Goal: Task Accomplishment & Management: Manage account settings

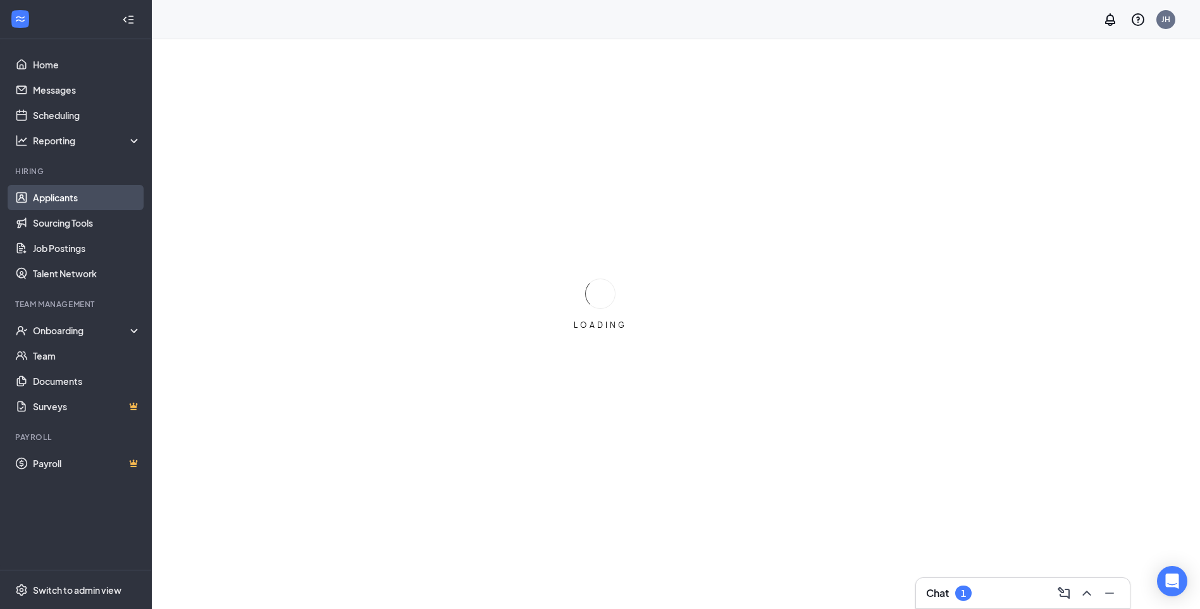
click at [107, 197] on link "Applicants" at bounding box center [87, 197] width 108 height 25
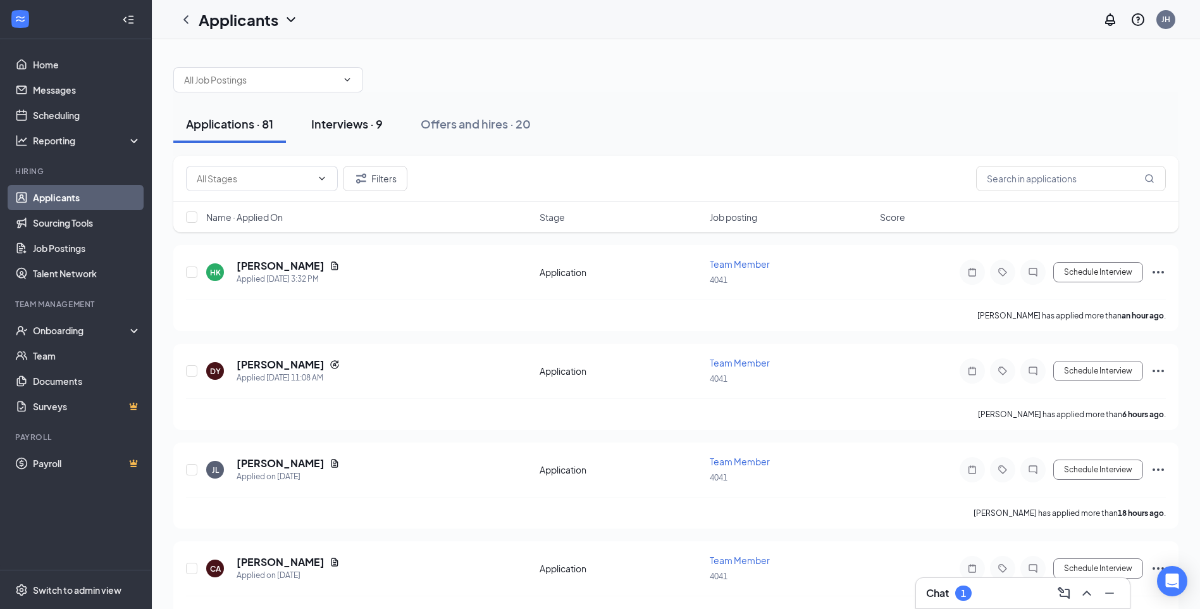
click at [354, 125] on div "Interviews · 9" at bounding box center [346, 124] width 71 height 16
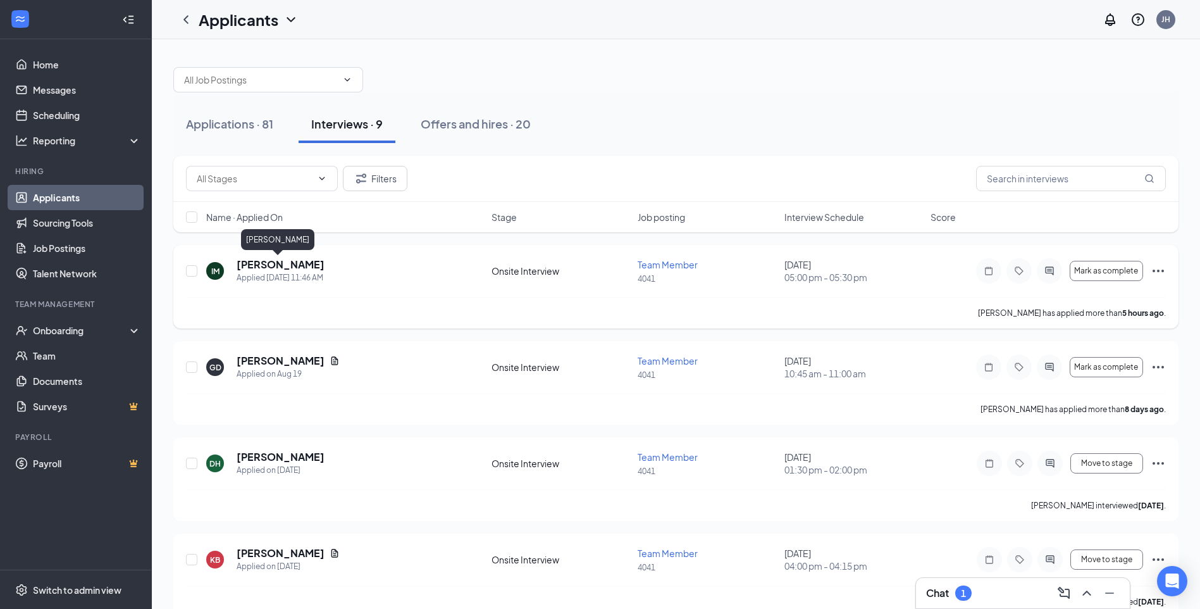
click at [269, 258] on h5 "[PERSON_NAME]" at bounding box center [281, 265] width 88 height 14
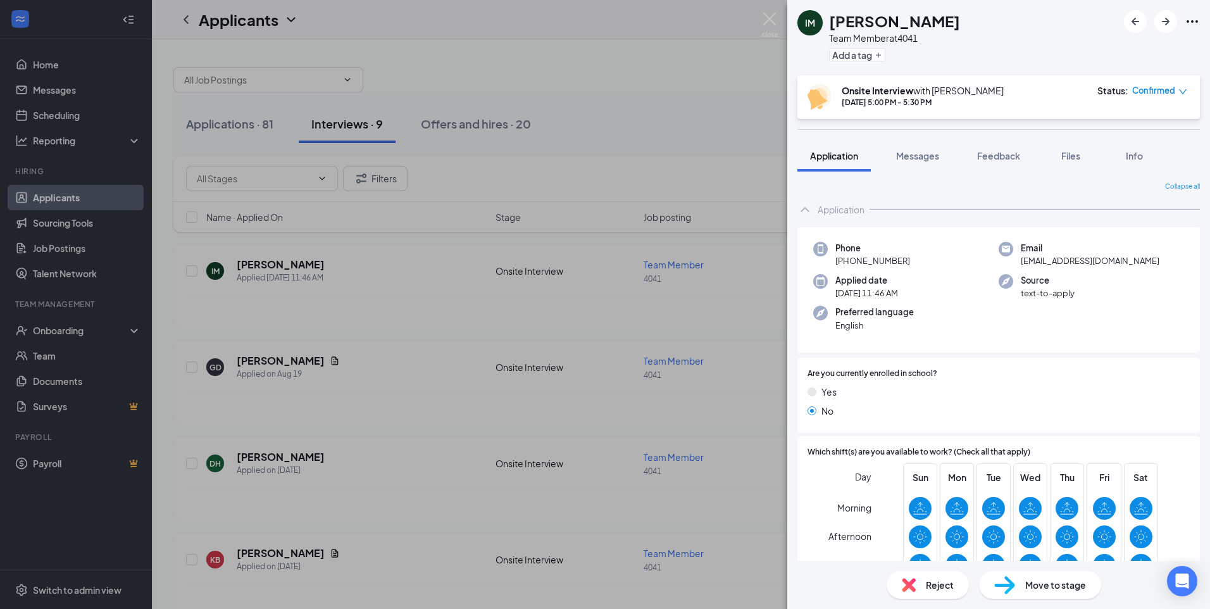
click at [1195, 19] on icon "Ellipses" at bounding box center [1191, 21] width 15 height 15
click at [1187, 21] on icon "Ellipses" at bounding box center [1191, 21] width 11 height 3
click at [1103, 53] on link "View full application" at bounding box center [1123, 50] width 137 height 13
drag, startPoint x: 774, startPoint y: 16, endPoint x: 762, endPoint y: 29, distance: 18.3
click at [776, 15] on img at bounding box center [770, 25] width 16 height 25
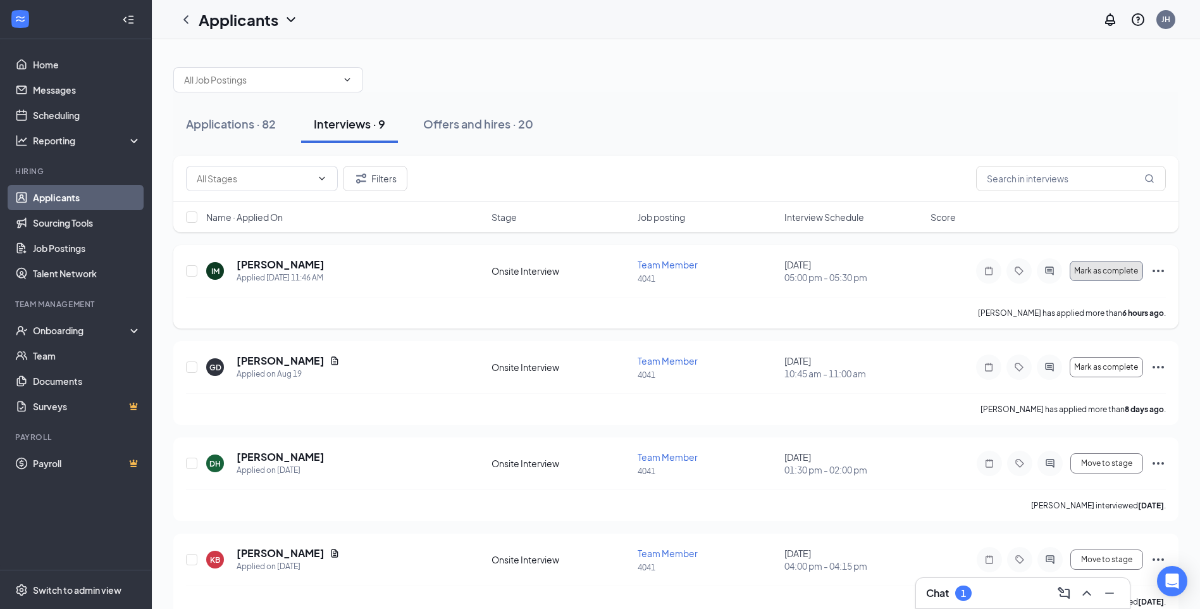
click at [1120, 273] on span "Mark as complete" at bounding box center [1106, 270] width 64 height 9
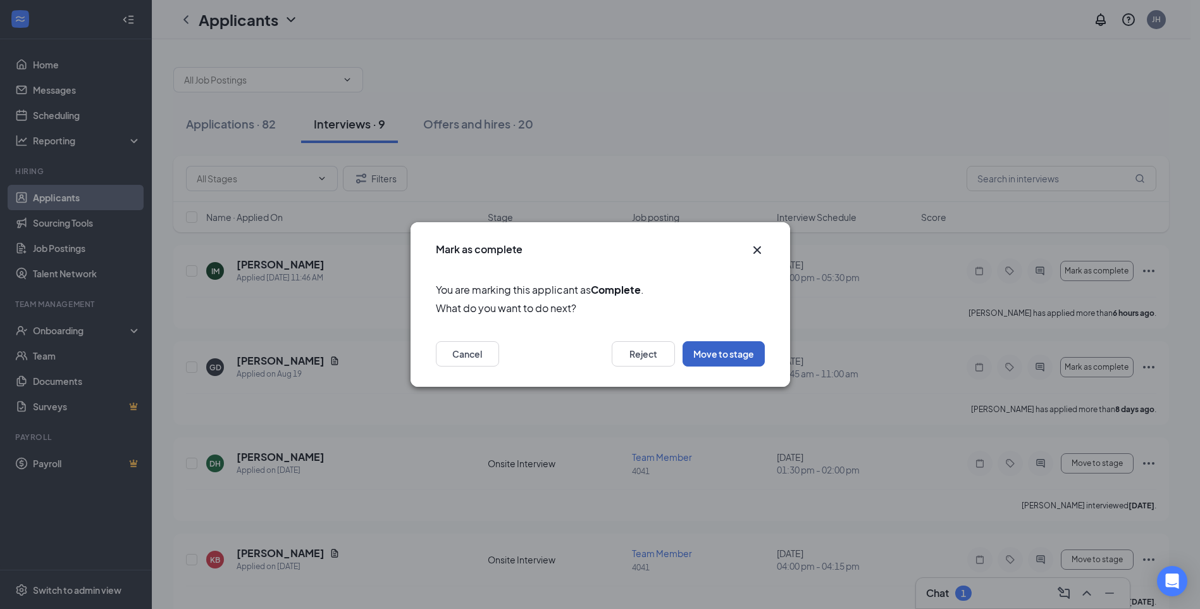
click at [721, 353] on button "Move to stage" at bounding box center [724, 353] width 82 height 25
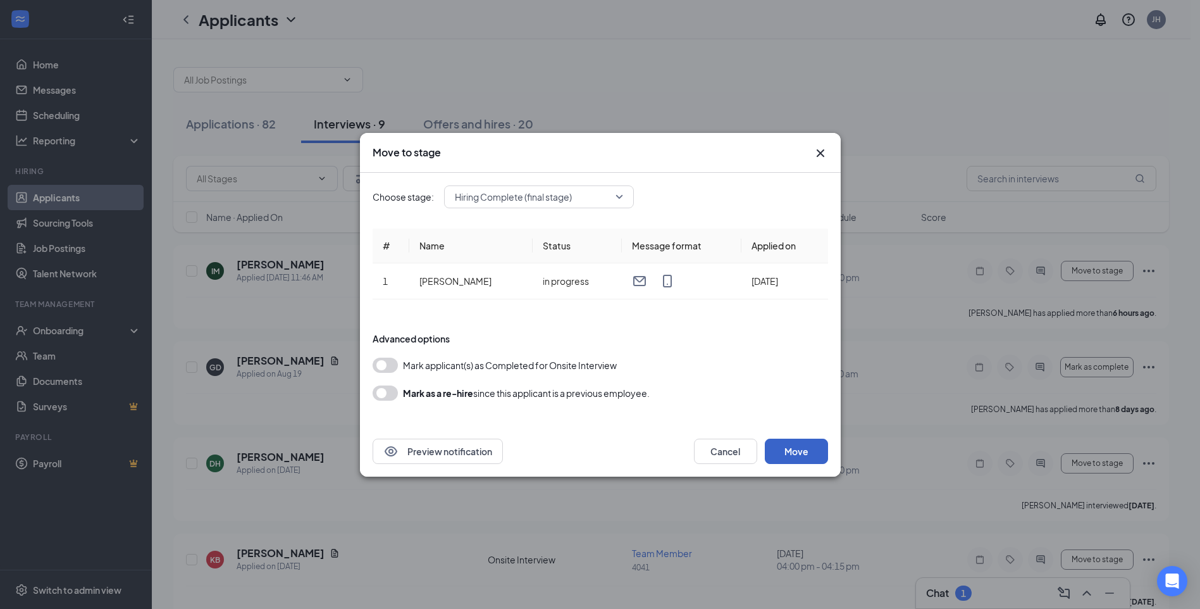
click at [787, 445] on button "Move" at bounding box center [796, 450] width 63 height 25
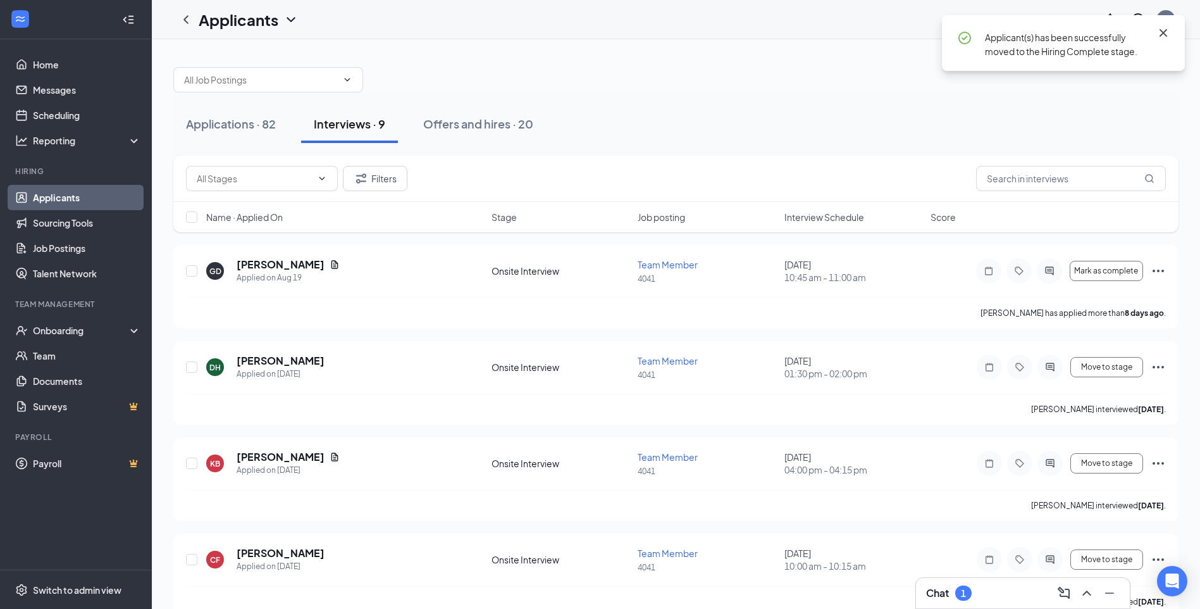
click at [1160, 31] on icon "Cross" at bounding box center [1163, 32] width 15 height 15
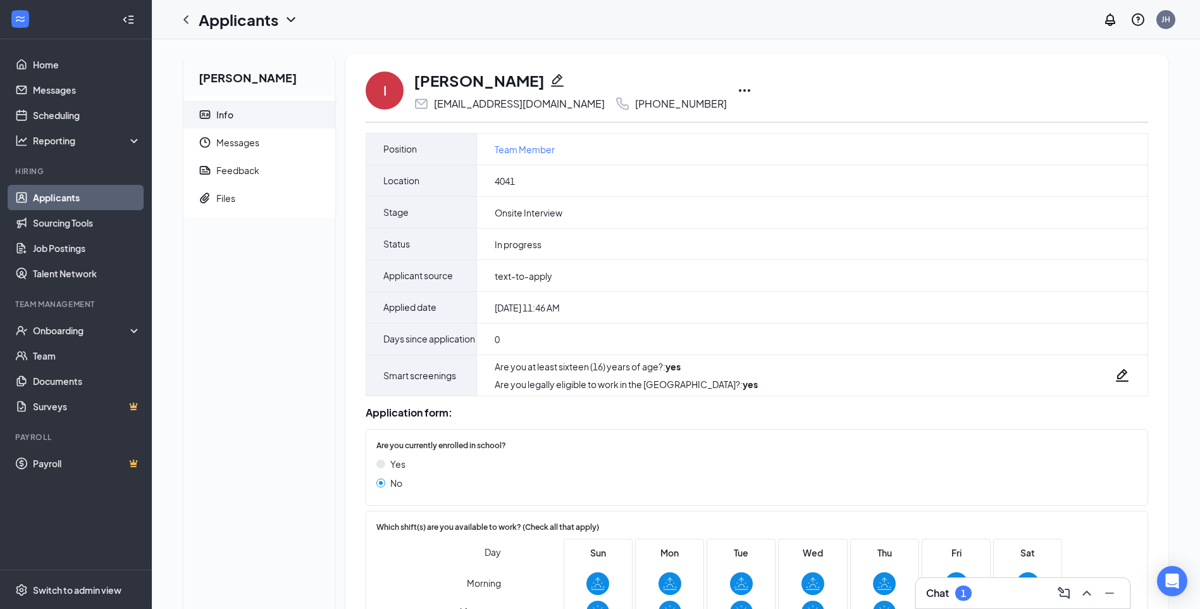
click at [737, 92] on icon "Ellipses" at bounding box center [744, 90] width 15 height 15
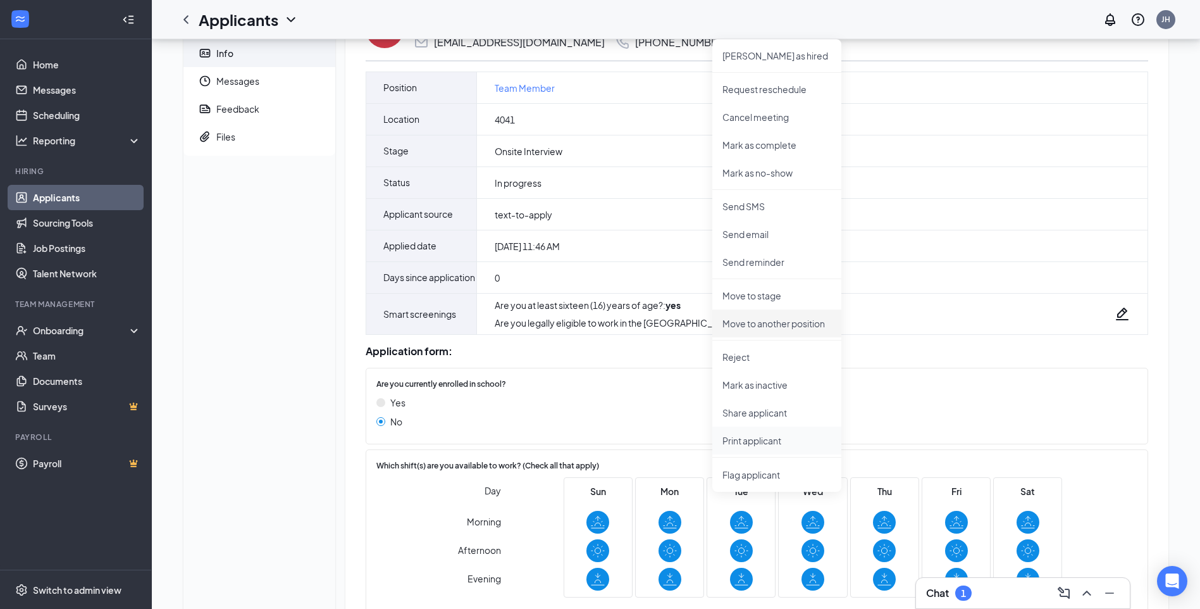
scroll to position [190, 0]
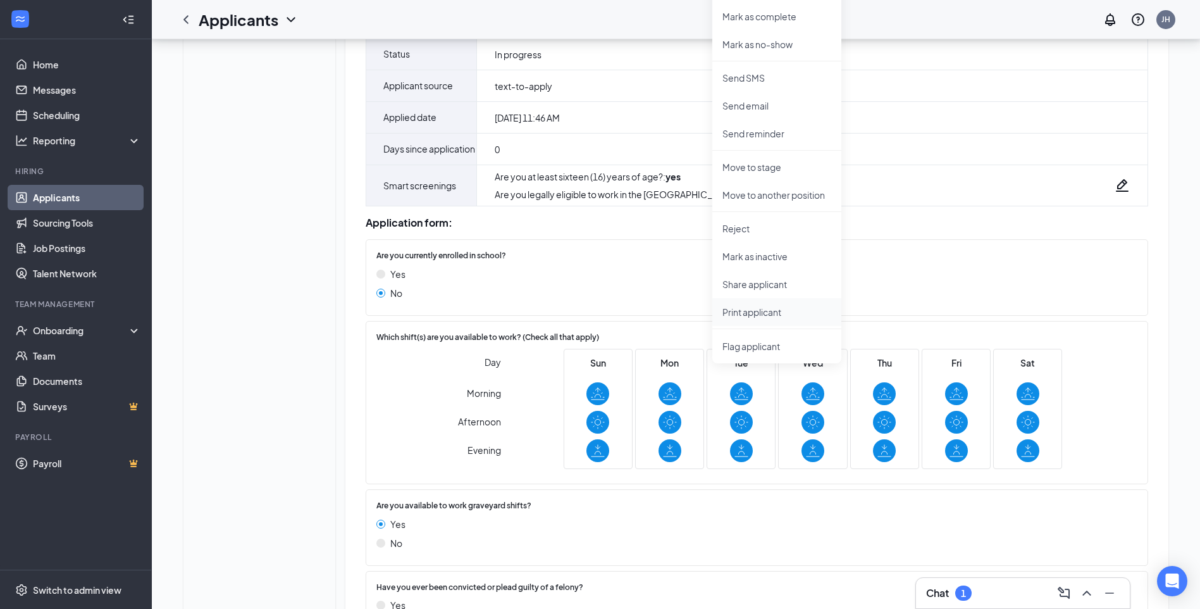
click at [743, 311] on p "Print applicant" at bounding box center [777, 312] width 109 height 13
